Goal: Task Accomplishment & Management: Use online tool/utility

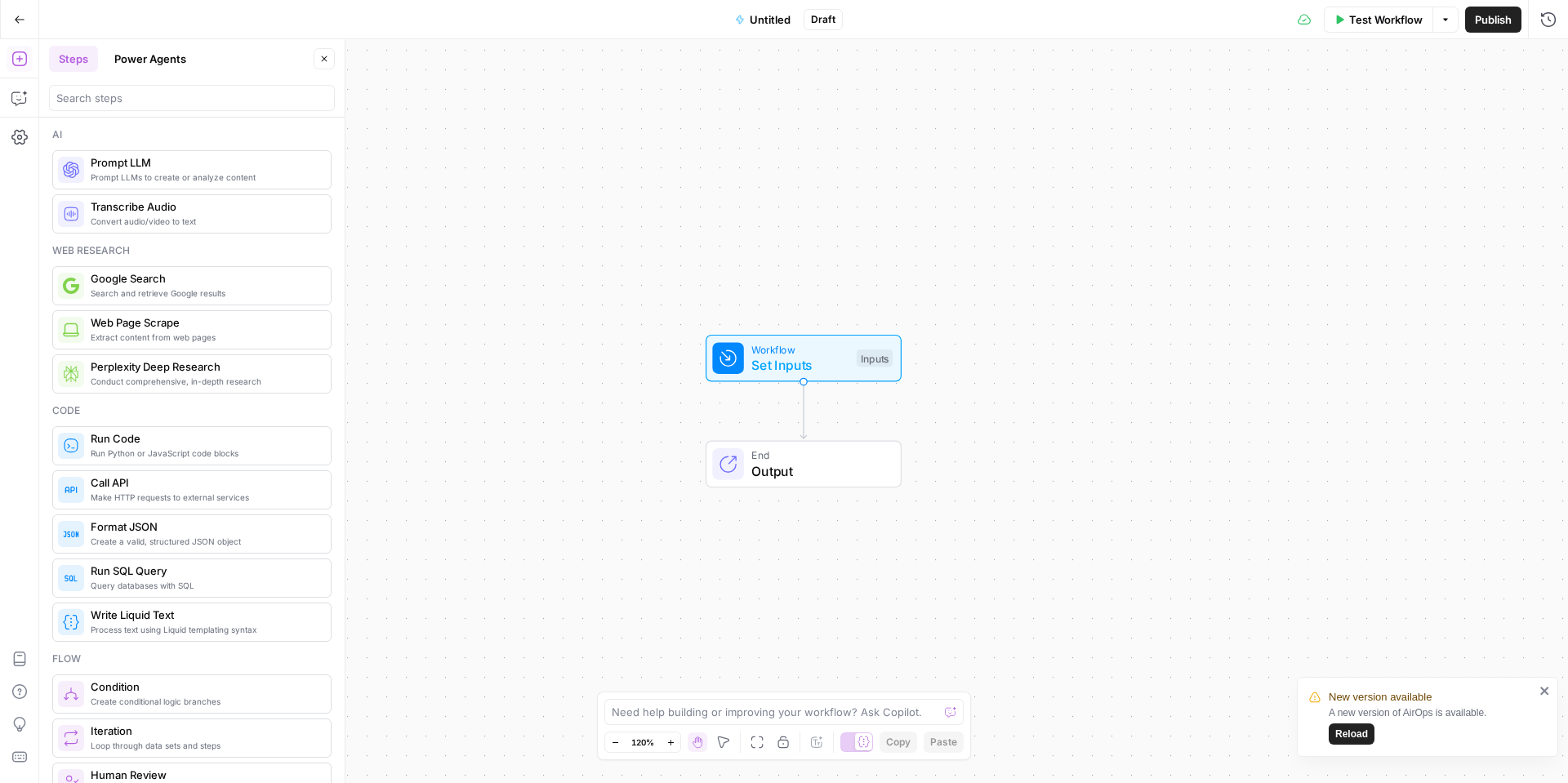
click at [1358, 730] on span "Reload" at bounding box center [1352, 734] width 33 height 15
click at [33, 24] on button "Go Back" at bounding box center [19, 19] width 29 height 29
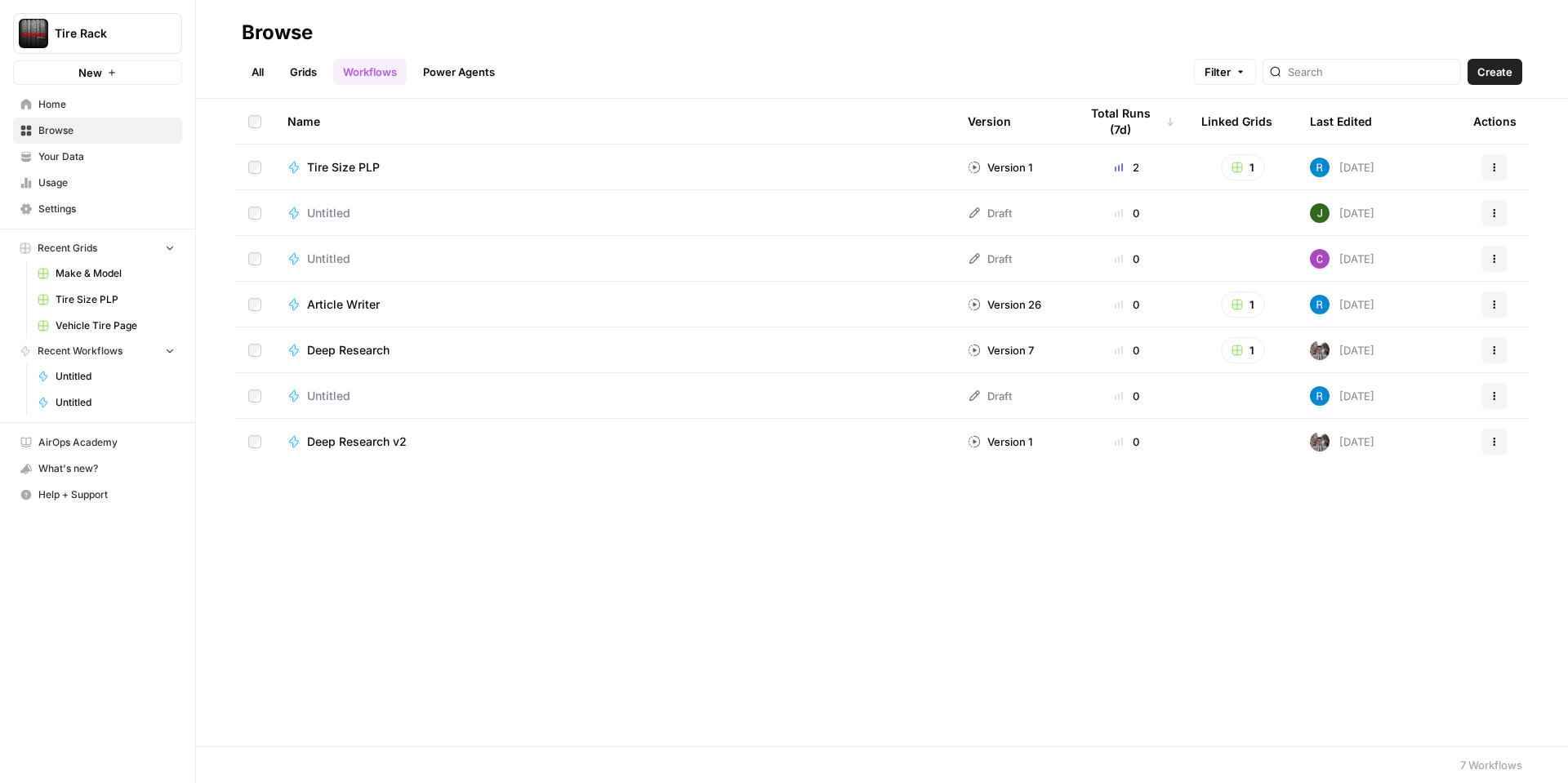
click at [1493, 259] on icon "button" at bounding box center [1495, 259] width 10 height 10
click at [1366, 389] on span "Delete" at bounding box center [1421, 393] width 131 height 16
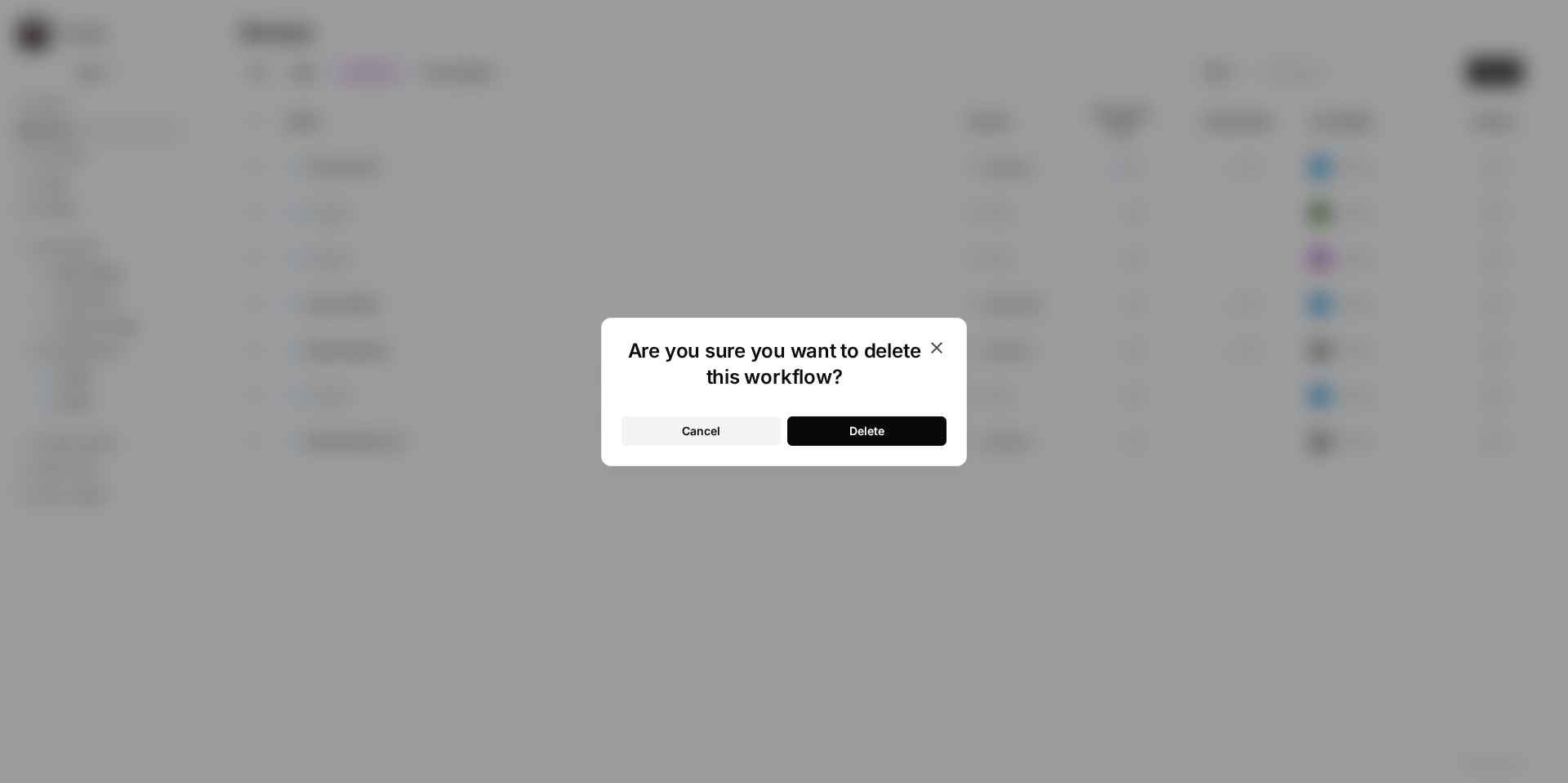
click at [852, 434] on div "Delete" at bounding box center [867, 431] width 35 height 16
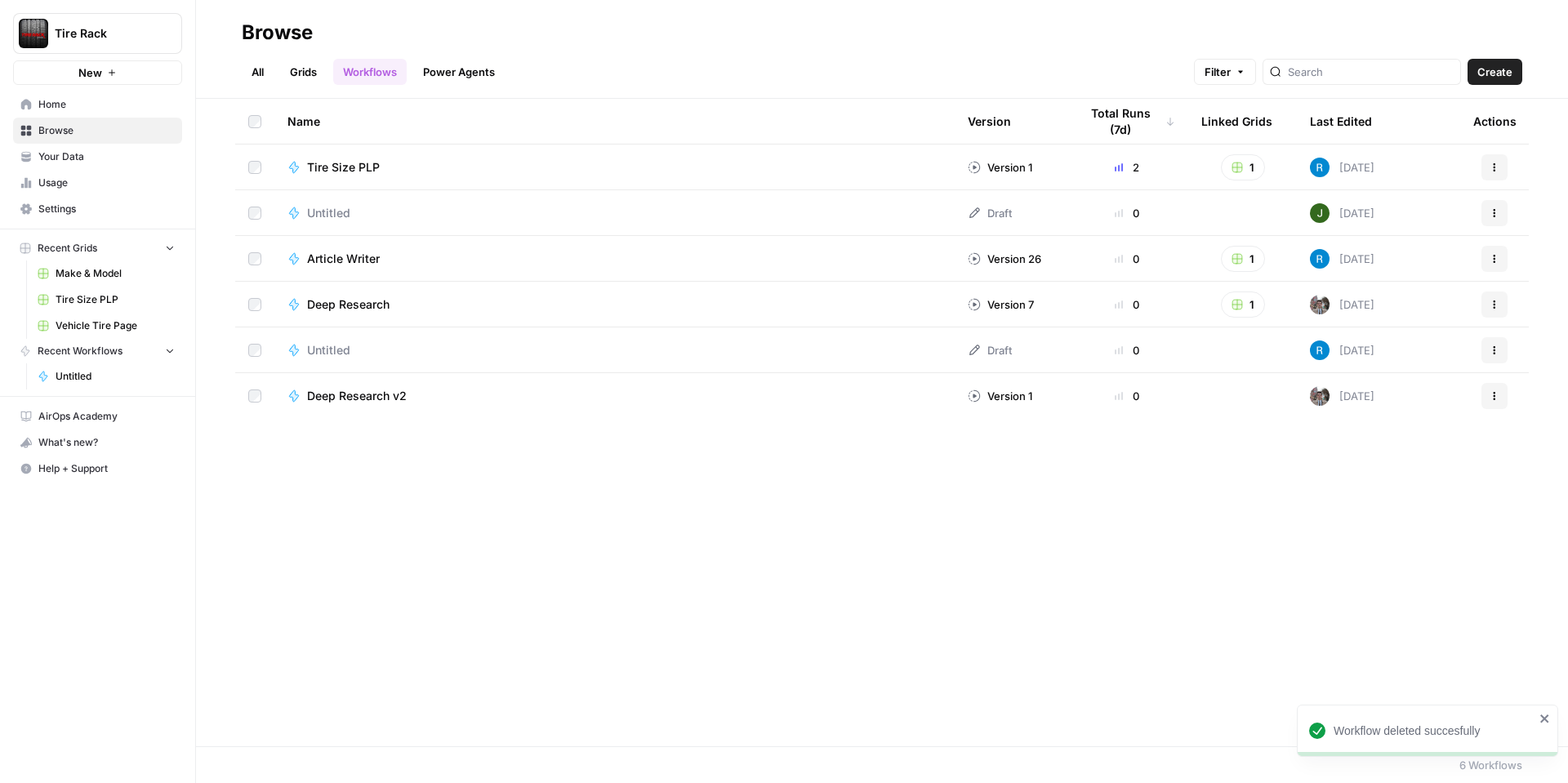
click at [322, 212] on span "Untitled" at bounding box center [328, 213] width 43 height 16
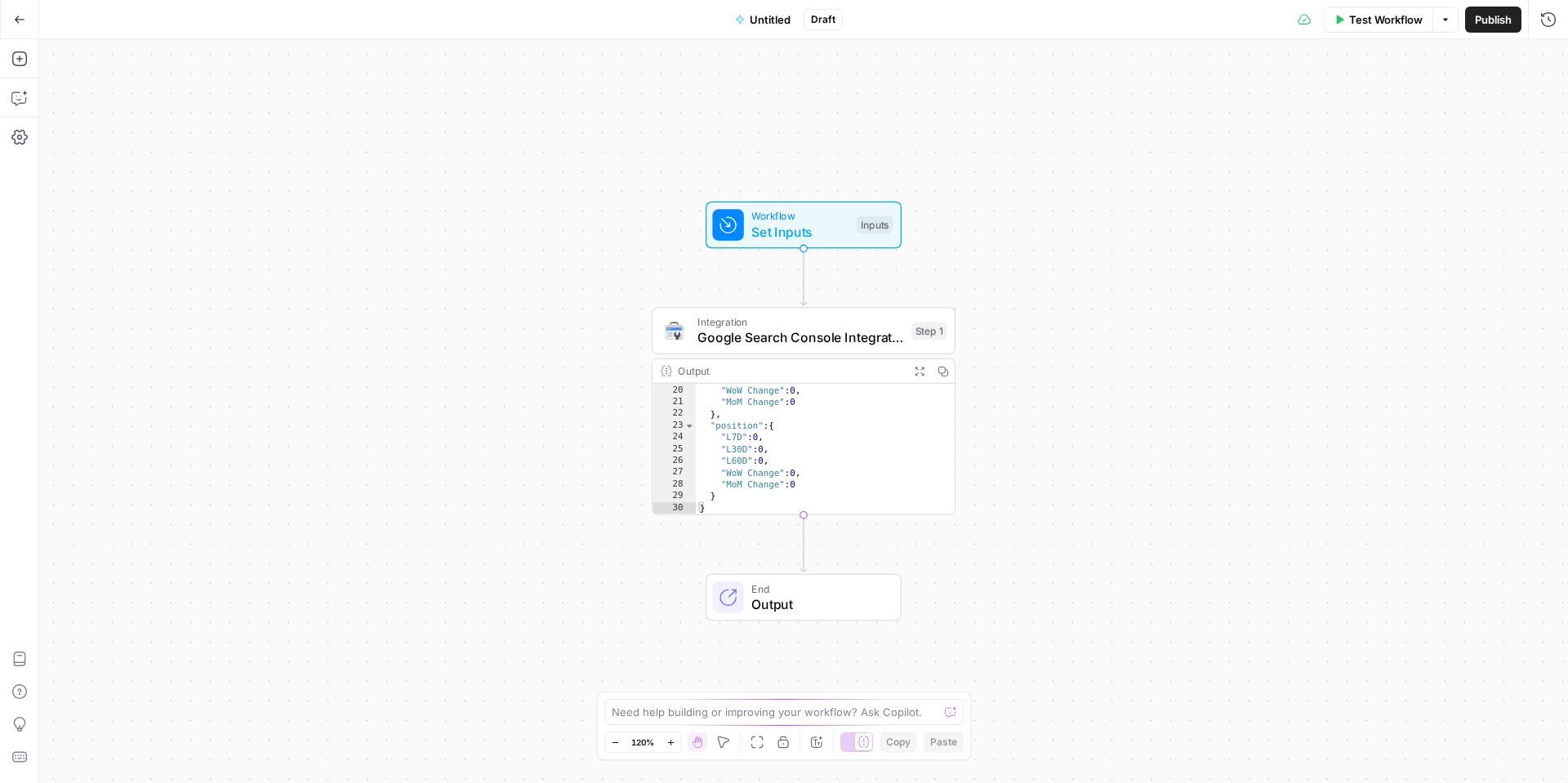
scroll to position [186, 0]
click at [20, 17] on icon "button" at bounding box center [19, 19] width 11 height 11
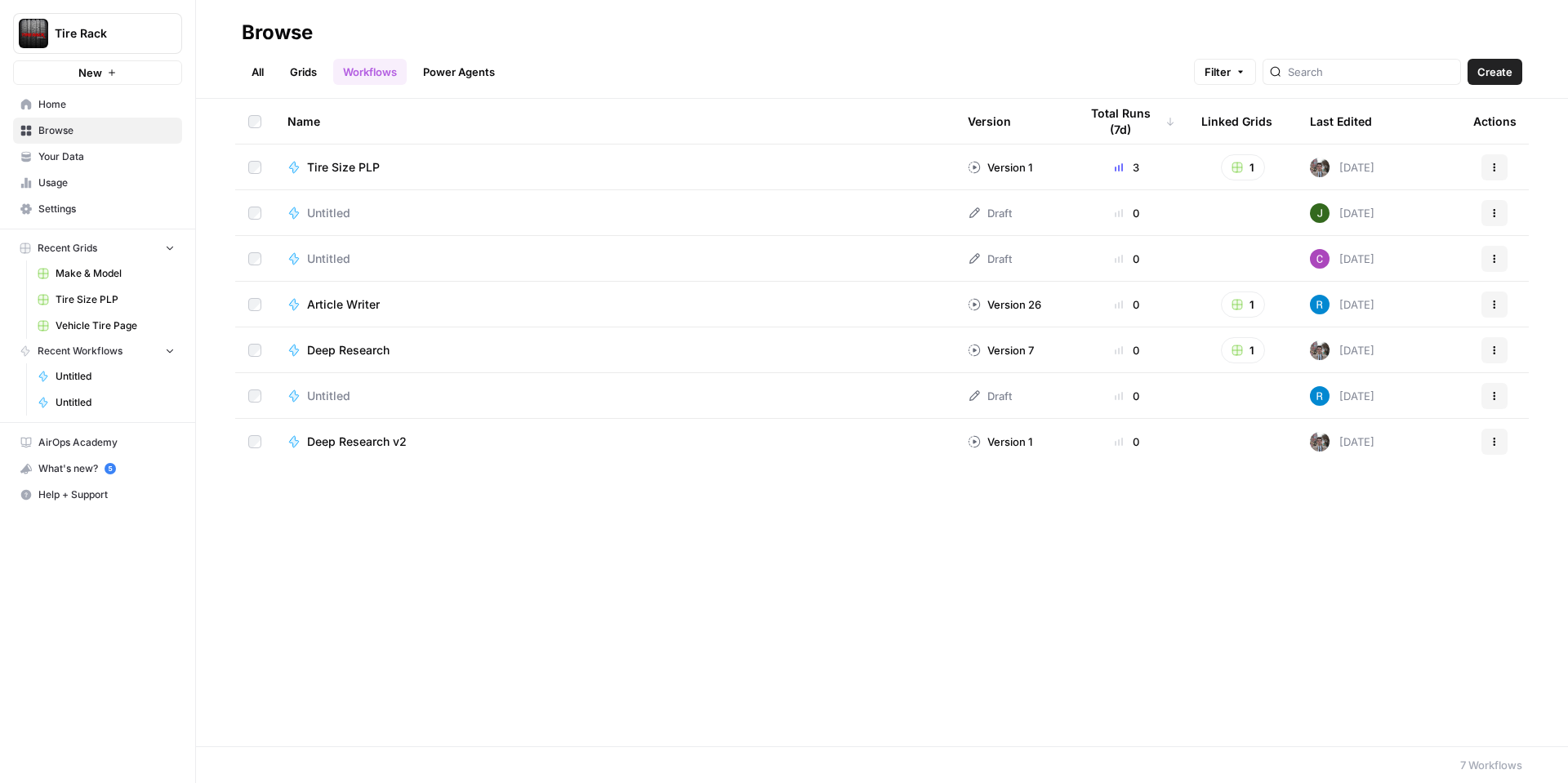
click at [346, 259] on span "Untitled" at bounding box center [328, 258] width 43 height 16
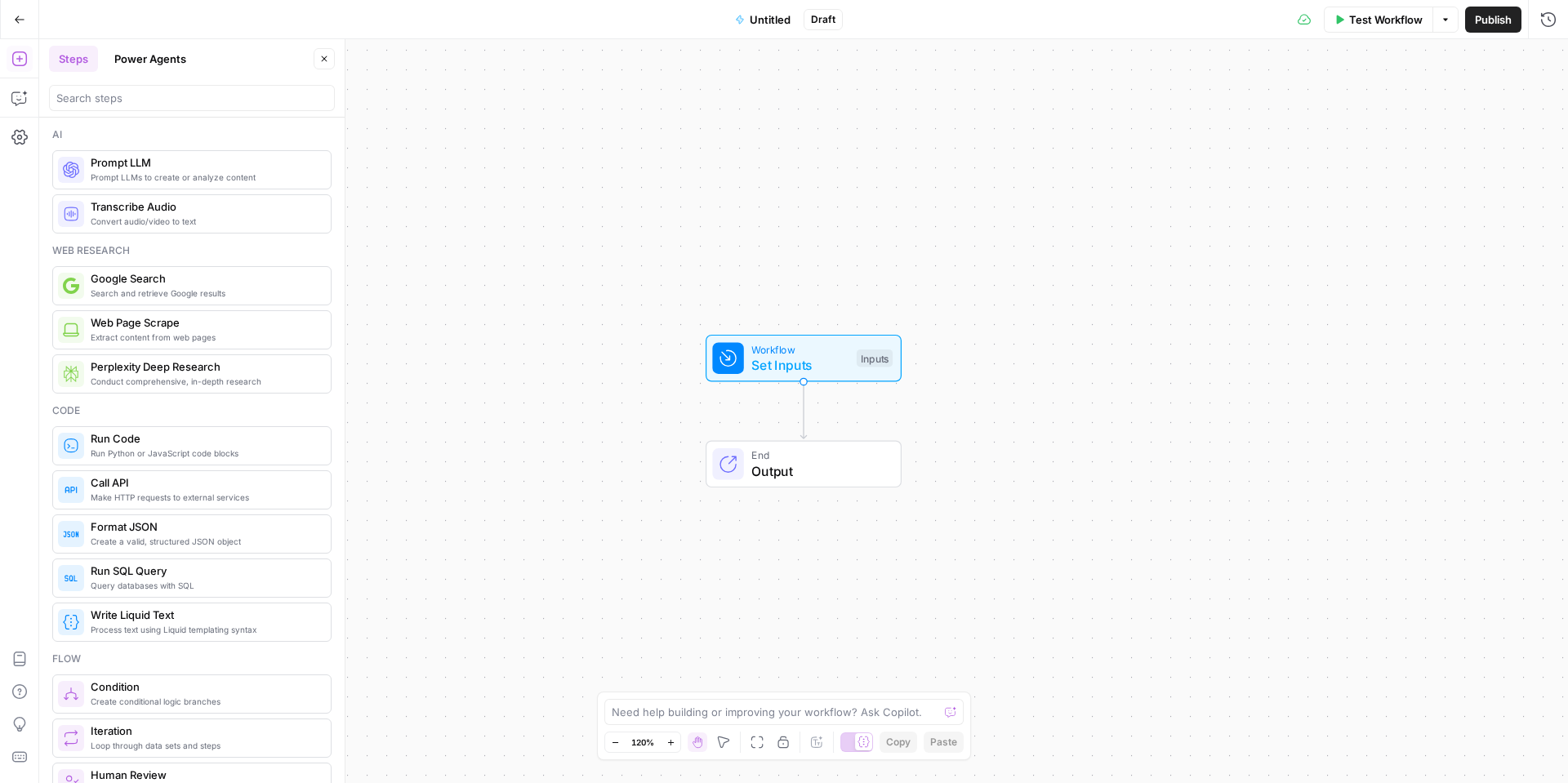
click at [780, 356] on span "Set Inputs" at bounding box center [799, 365] width 97 height 20
click at [1311, 239] on button "Add Field" at bounding box center [1391, 248] width 272 height 26
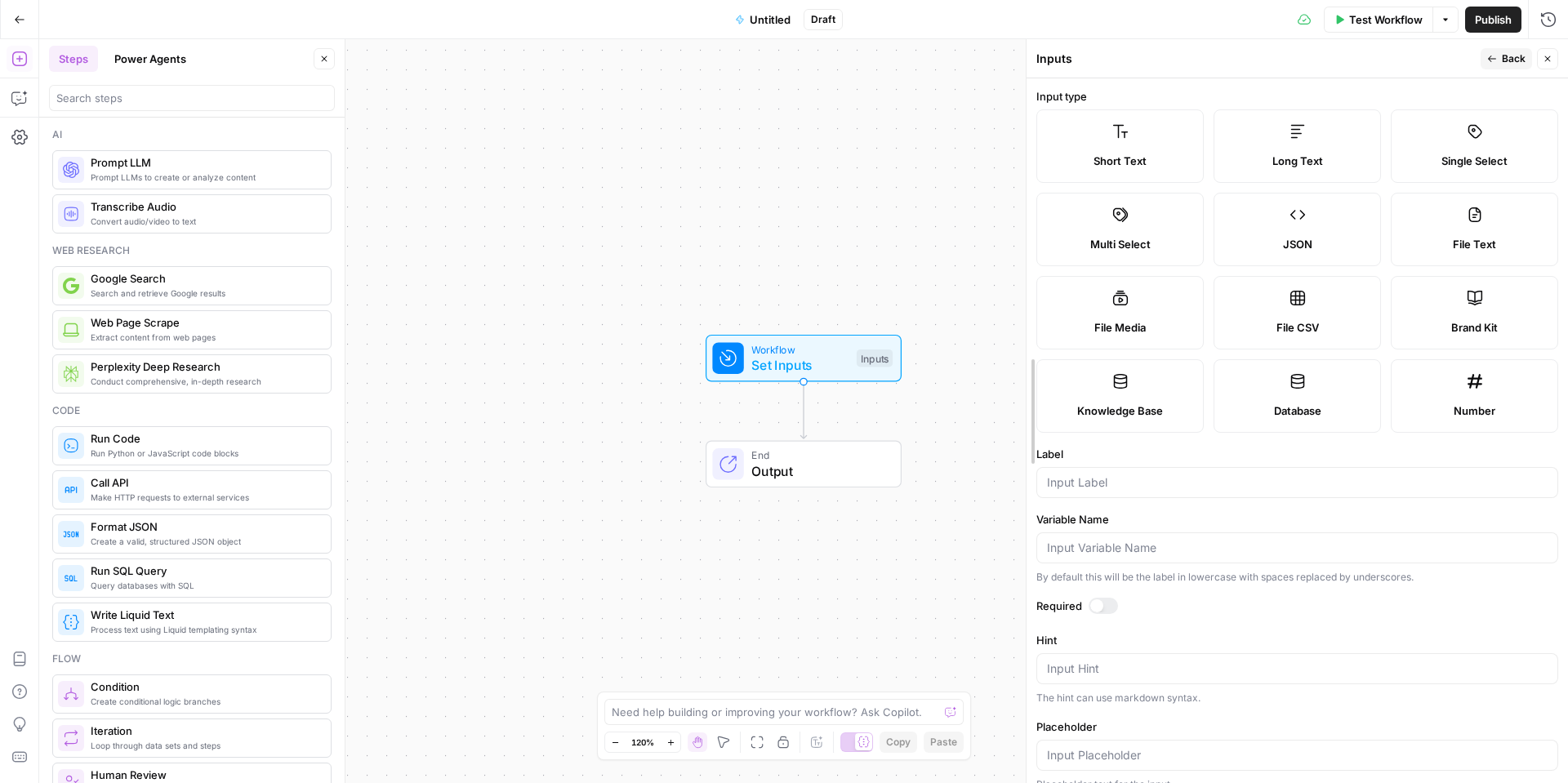
drag, startPoint x: 1246, startPoint y: 247, endPoint x: 1032, endPoint y: 232, distance: 214.5
click at [1508, 61] on span "Back" at bounding box center [1514, 59] width 24 height 15
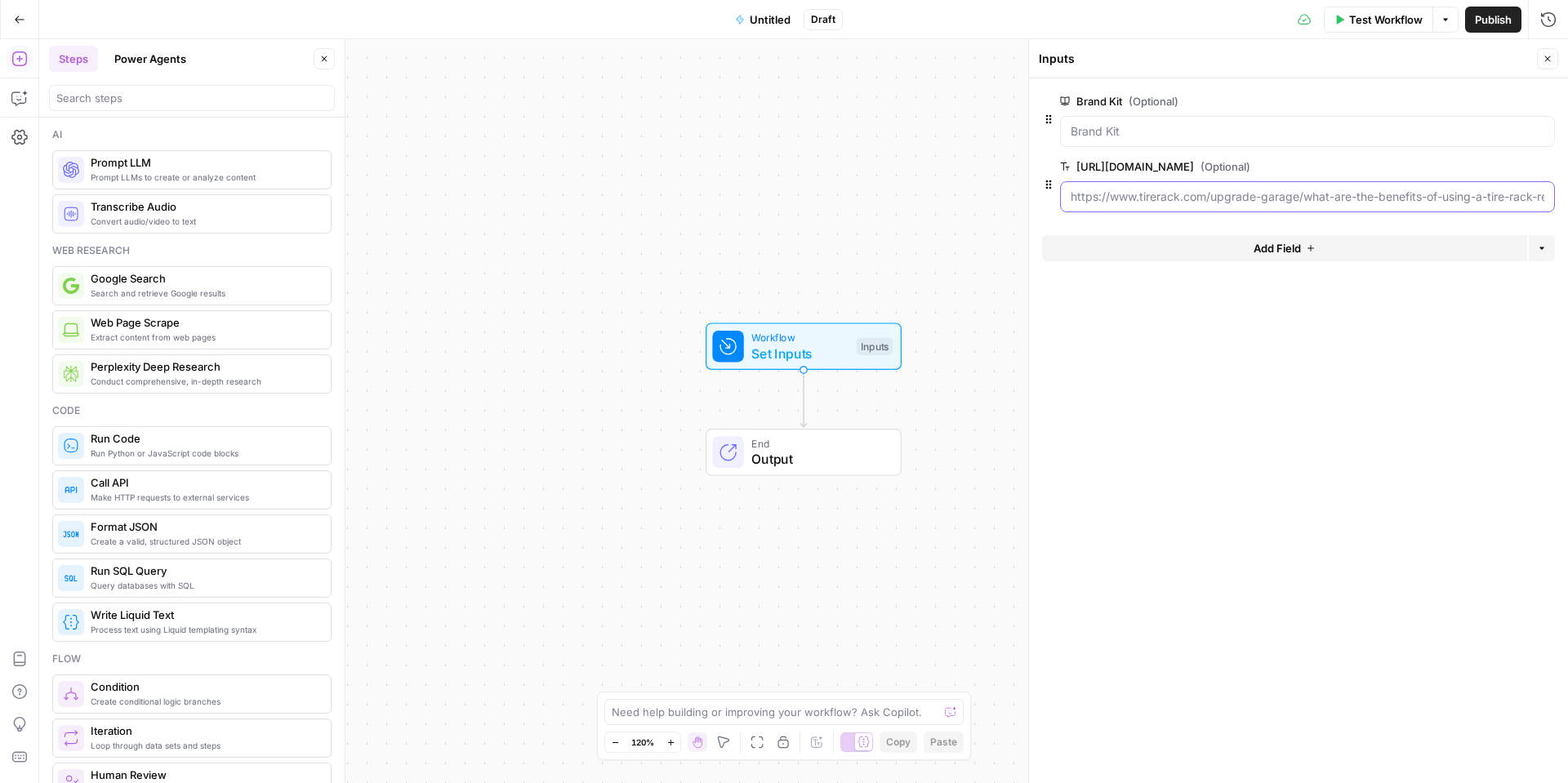
click at [1242, 199] on input "https://www.tirerack.com/upgrade-garage/what-are-the-benefits-of-using-a-tire-r…" at bounding box center [1307, 196] width 474 height 16
click at [1050, 183] on icon "button" at bounding box center [1049, 185] width 6 height 9
drag, startPoint x: 1208, startPoint y: 170, endPoint x: 1264, endPoint y: 224, distance: 77.8
click at [1208, 171] on label "https://www.tirerack.com/upgrade-garage/what-are-the-benefits-of-using-a-tire-r…" at bounding box center [1262, 167] width 403 height 16
click at [1208, 189] on input "https://www.tirerack.com/upgrade-garage/what-are-the-benefits-of-using-a-tire-r…" at bounding box center [1307, 196] width 474 height 16
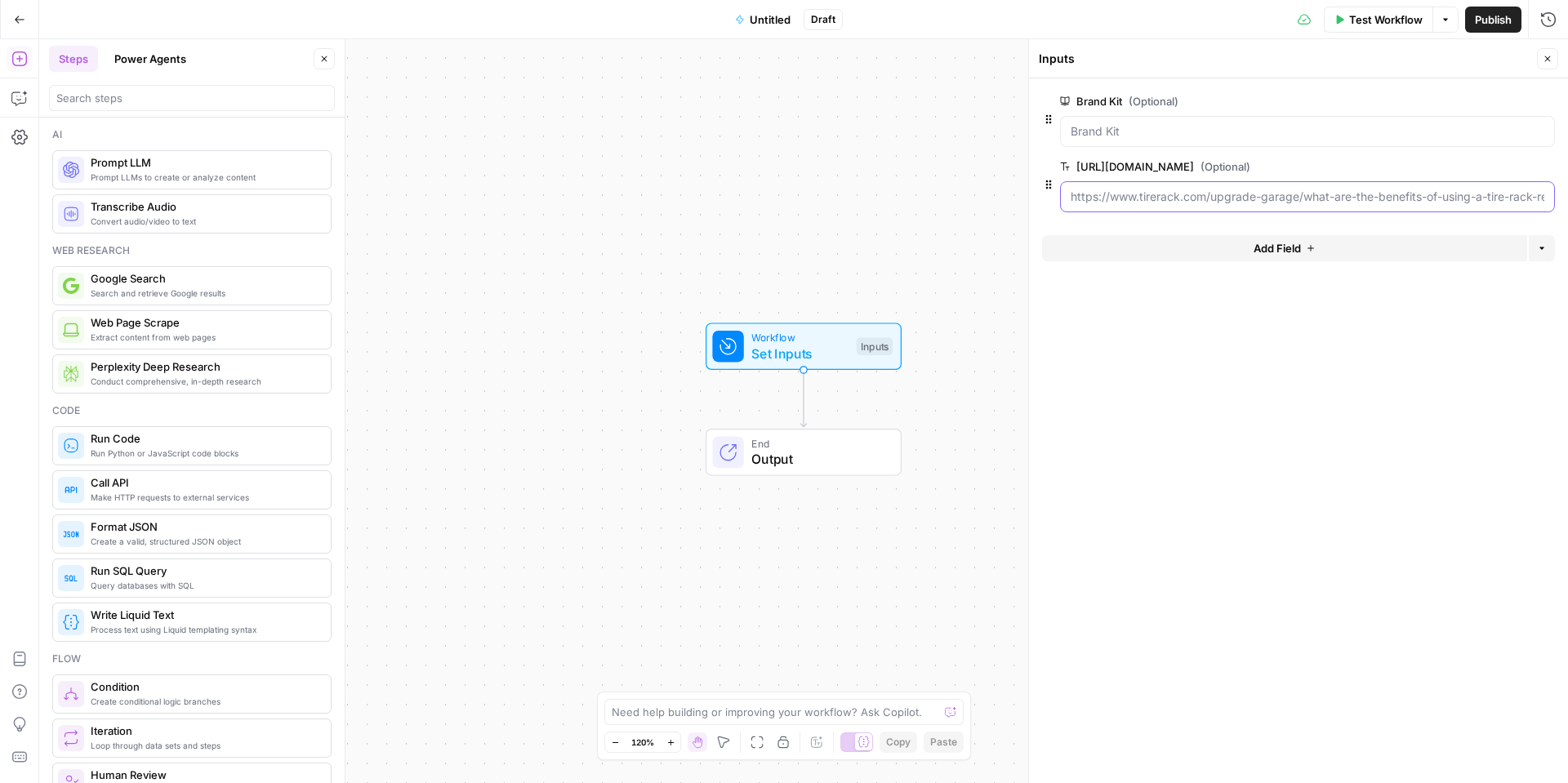
scroll to position [0, 42]
click at [1462, 162] on label "https://www.tirerack.com/upgrade-garage/what-are-the-benefits-of-using-a-tire-r…" at bounding box center [1262, 167] width 403 height 16
click at [1513, 189] on input "https://www.tirerack.com/upgrade-garage/what-are-the-benefits-of-using-a-tire-r…" at bounding box center [1307, 196] width 474 height 16
click at [1462, 166] on label "https://www.tirerack.com/upgrade-garage/what-are-the-benefits-of-using-a-tire-r…" at bounding box center [1262, 167] width 403 height 16
click at [1514, 189] on input "https://www.tirerack.com/upgrade-garage/what-are-the-benefits-of-using-a-tire-r…" at bounding box center [1307, 196] width 474 height 16
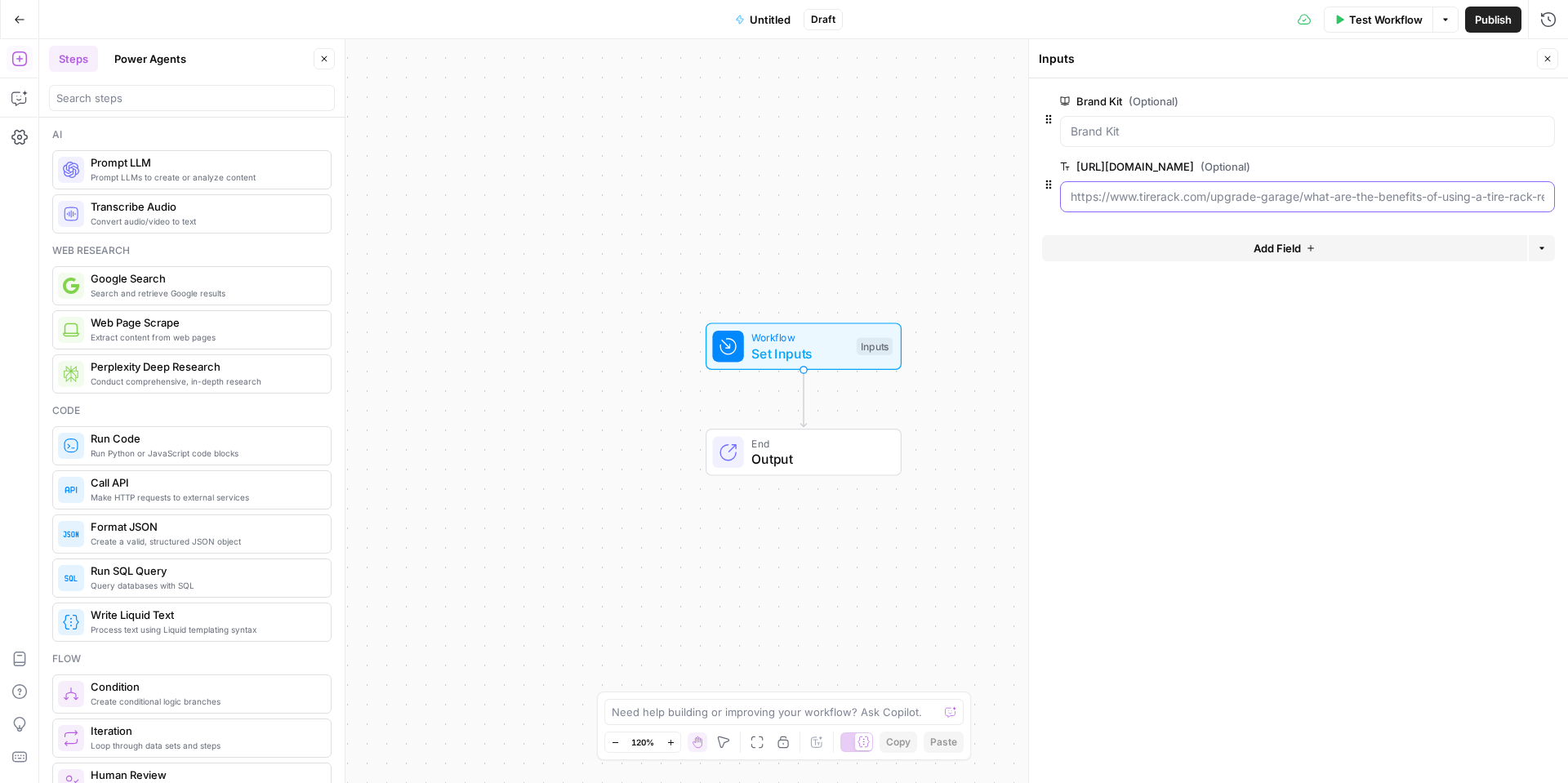
click at [1313, 189] on input "https://www.tirerack.com/upgrade-garage/what-are-the-benefits-of-using-a-tire-r…" at bounding box center [1307, 196] width 474 height 16
click at [1314, 189] on input "https://www.tirerack.com/upgrade-garage/what-are-the-benefits-of-using-a-tire-r…" at bounding box center [1307, 196] width 474 height 16
click at [1310, 191] on input "https://www.tirerack.com/upgrade-garage/what-are-the-benefits-of-using-a-tire-r…" at bounding box center [1307, 196] width 474 height 16
click at [1310, 196] on input "https://www.tirerack.com/upgrade-garage/what-are-the-benefits-of-using-a-tire-r…" at bounding box center [1307, 196] width 474 height 16
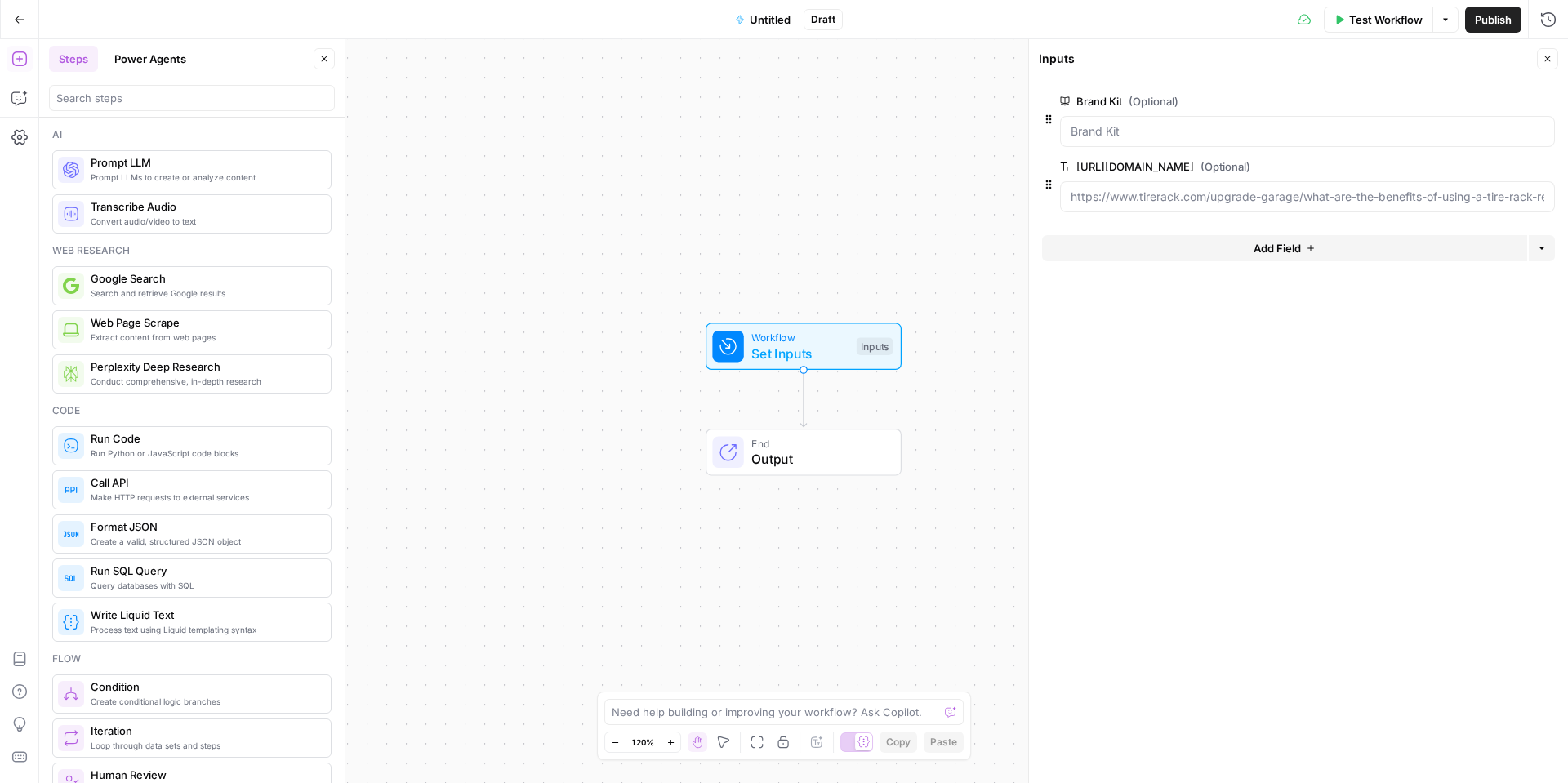
drag, startPoint x: 1132, startPoint y: 170, endPoint x: 1138, endPoint y: 163, distance: 9.2
click at [1139, 161] on label "https://www.tirerack.com/upgrade-garage/what-are-the-benefits-of-using-a-tire-r…" at bounding box center [1262, 167] width 403 height 16
click at [1254, 240] on span "Add Field" at bounding box center [1277, 248] width 47 height 16
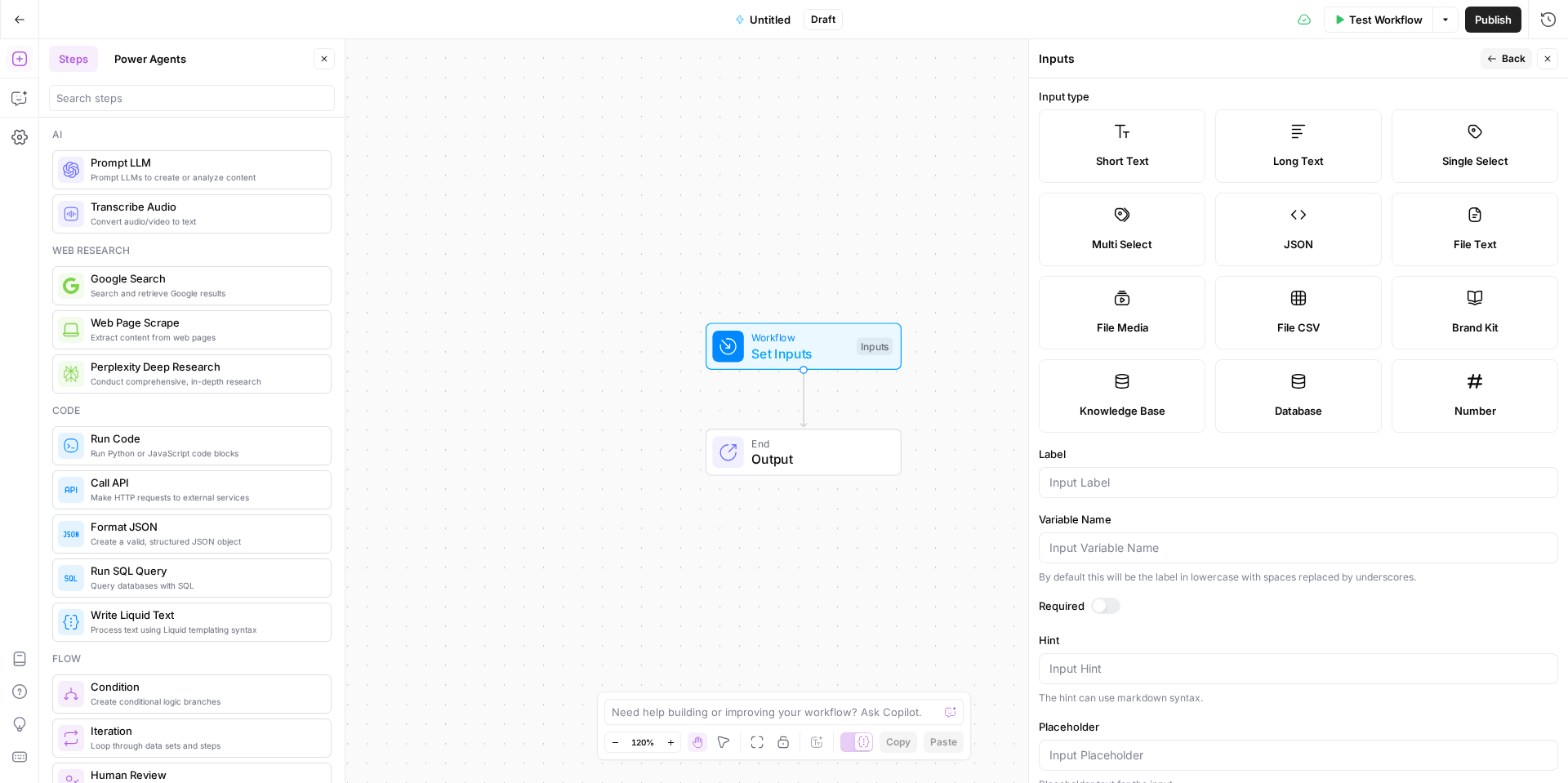
click at [757, 13] on span "Untitled" at bounding box center [770, 19] width 41 height 16
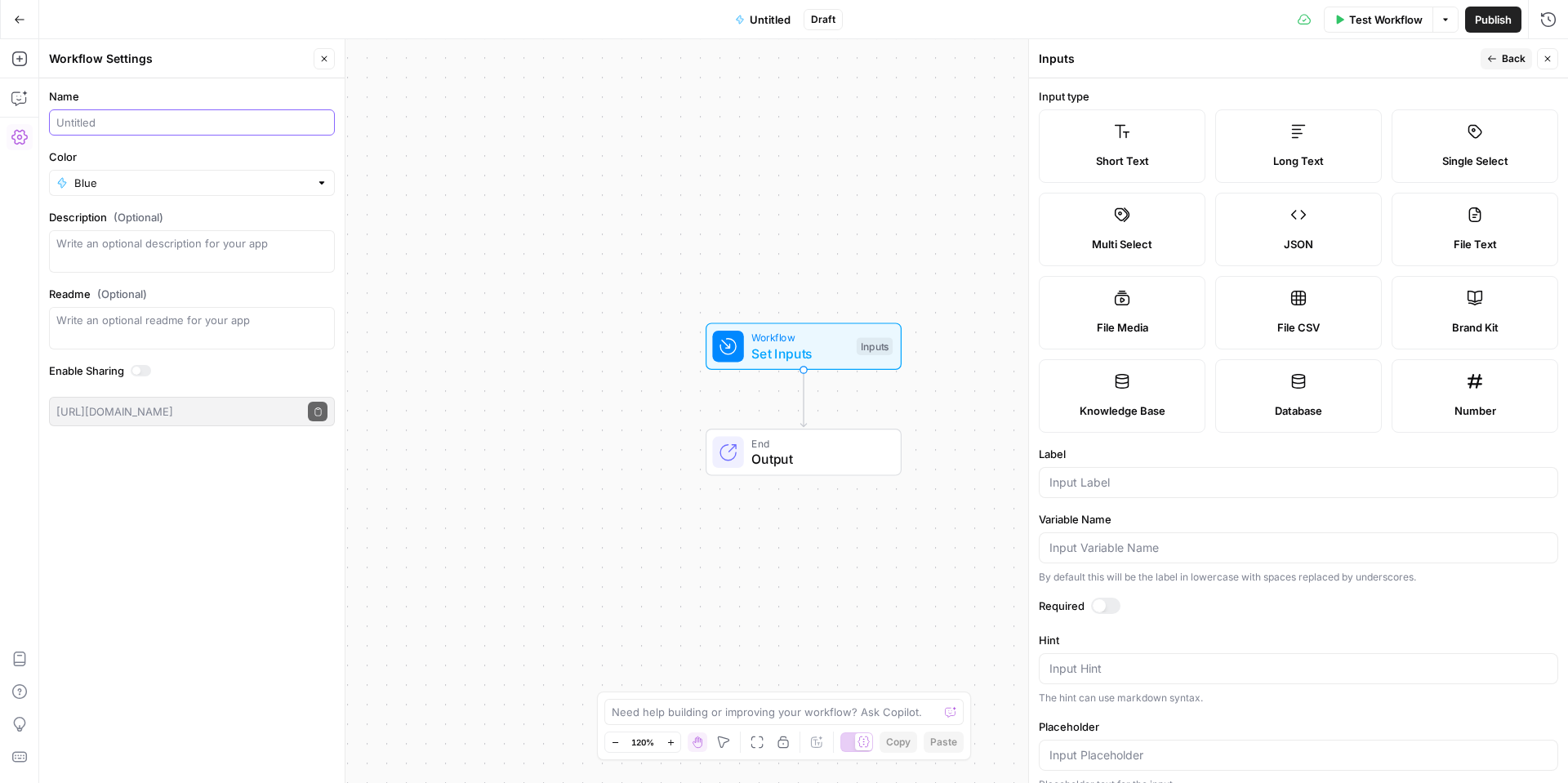
click at [142, 118] on input "Name" at bounding box center [192, 123] width 271 height 16
type input "Colton_AirOps Cohort Testing"
click at [122, 484] on div "Name Colton_AirOps Cohort Testing Color Blue Description (Optional) Readme (Opt…" at bounding box center [192, 431] width 305 height 705
click at [20, 20] on icon "button" at bounding box center [19, 19] width 11 height 11
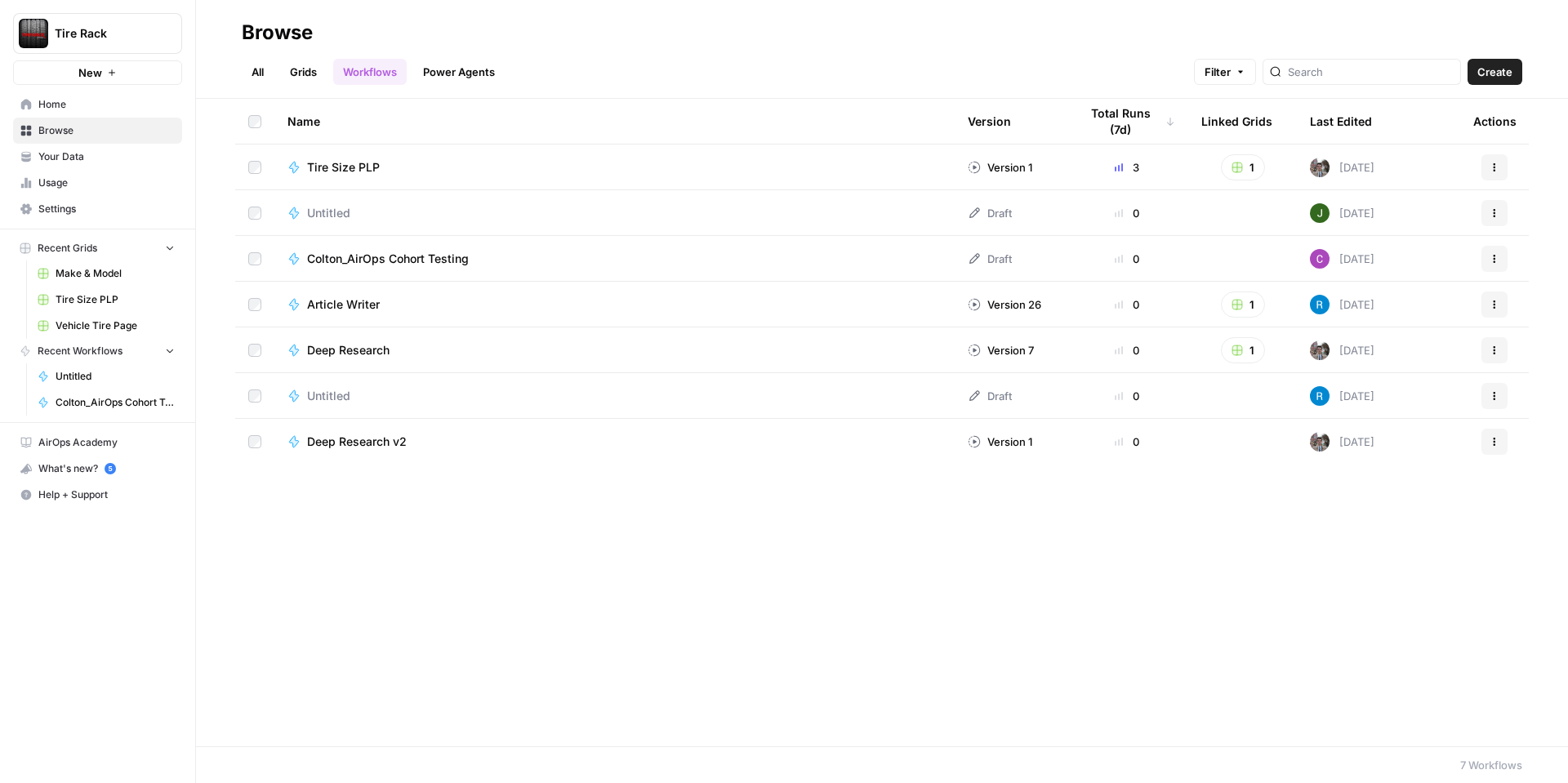
click at [363, 264] on span "Colton_AirOps Cohort Testing" at bounding box center [388, 258] width 162 height 16
